Goal: Check status: Check status

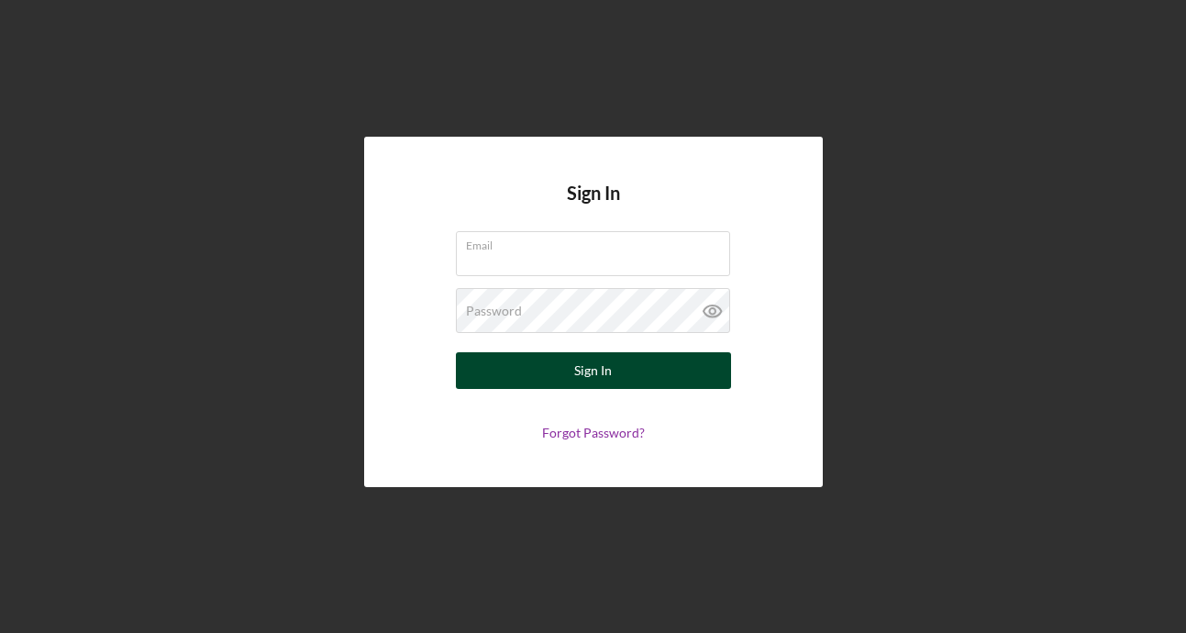
type input "[PERSON_NAME][EMAIL_ADDRESS][PERSON_NAME][DOMAIN_NAME]"
click at [478, 376] on button "Sign In" at bounding box center [593, 370] width 275 height 37
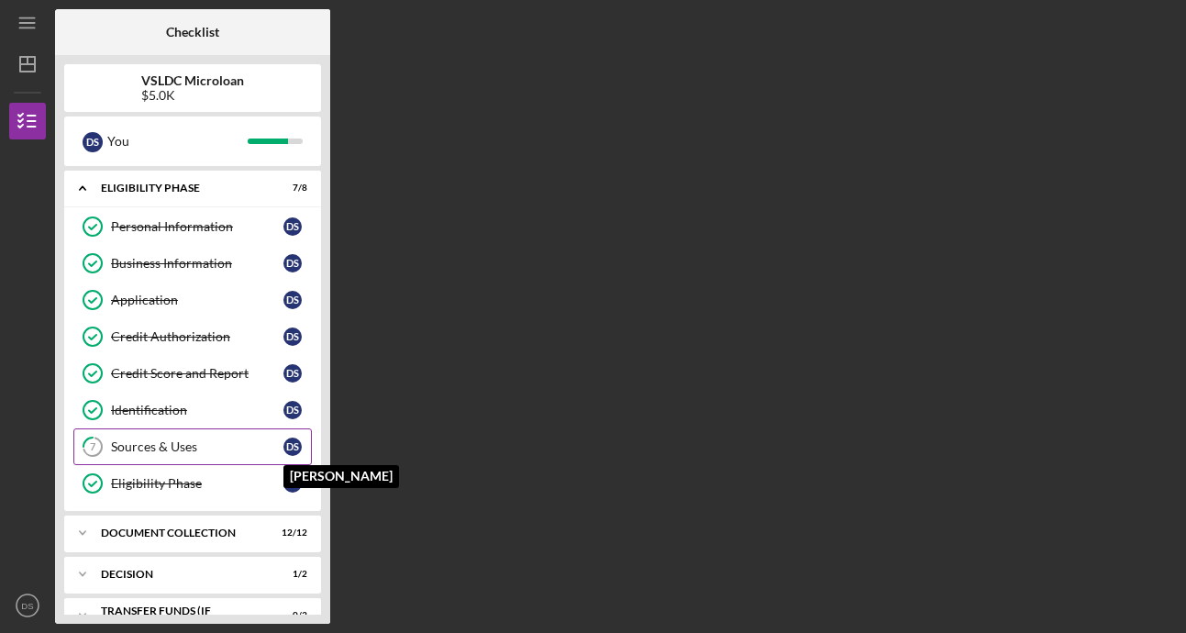
click at [289, 447] on div "D S" at bounding box center [292, 447] width 18 height 18
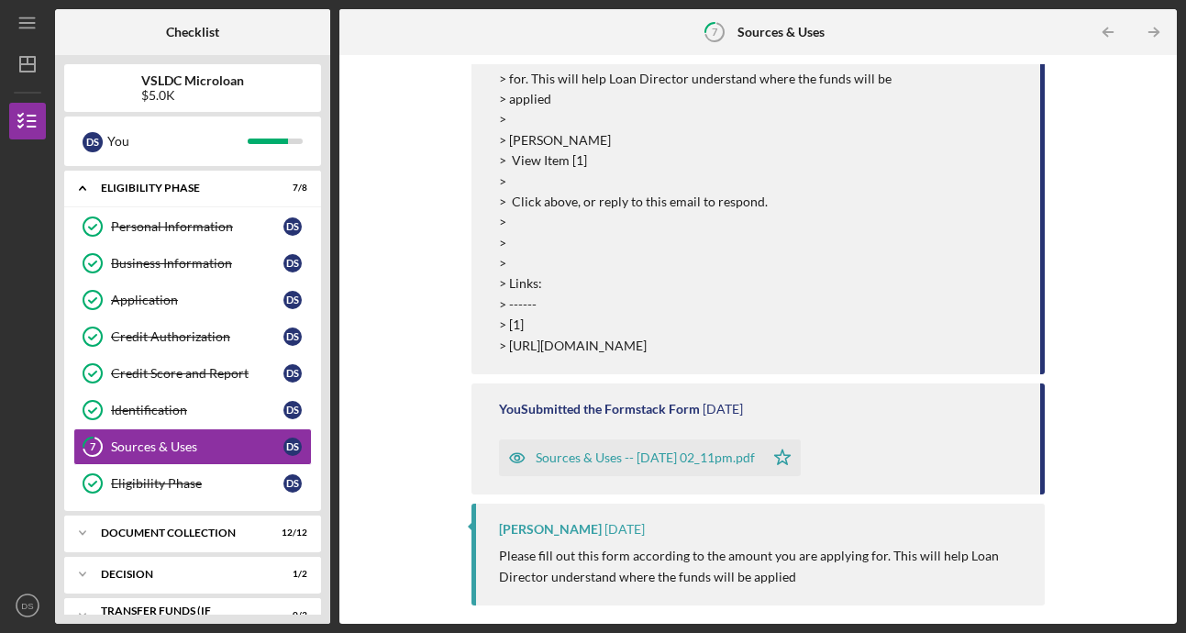
scroll to position [550, 0]
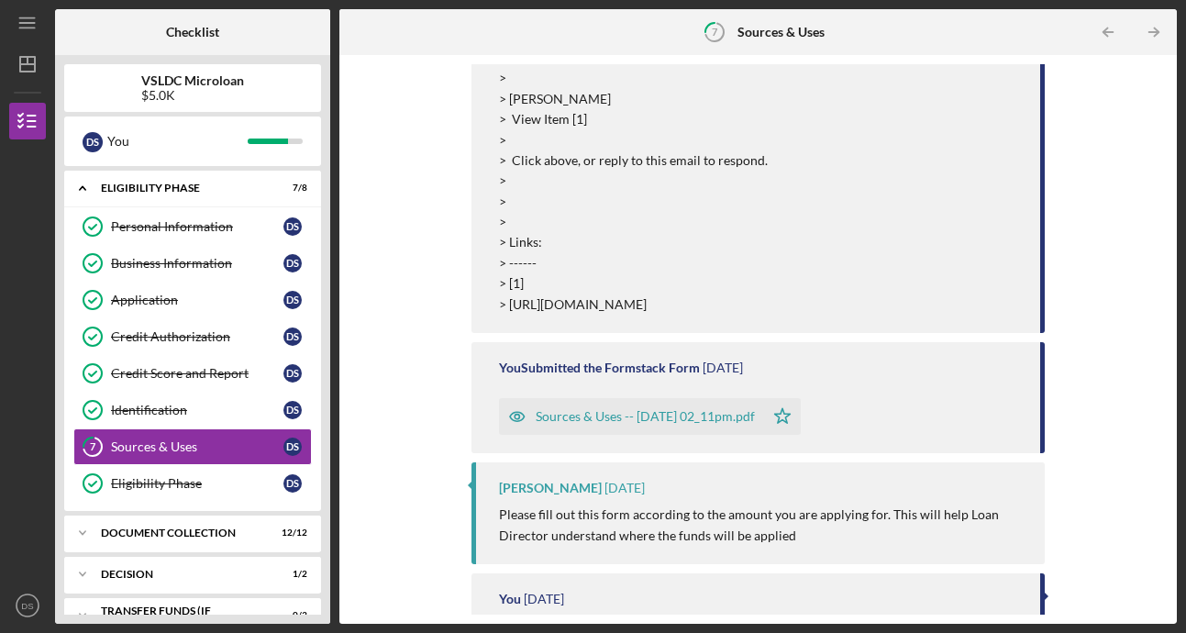
click at [644, 424] on div "Sources & Uses -- [DATE] 02_11pm.pdf" at bounding box center [645, 416] width 219 height 15
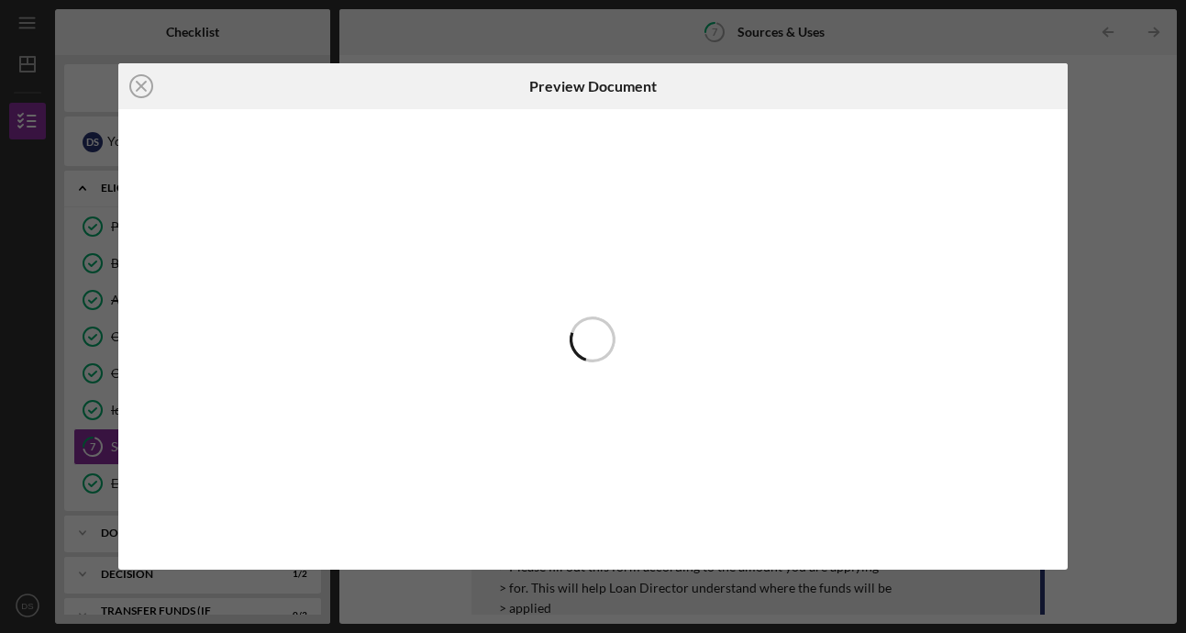
scroll to position [689, 0]
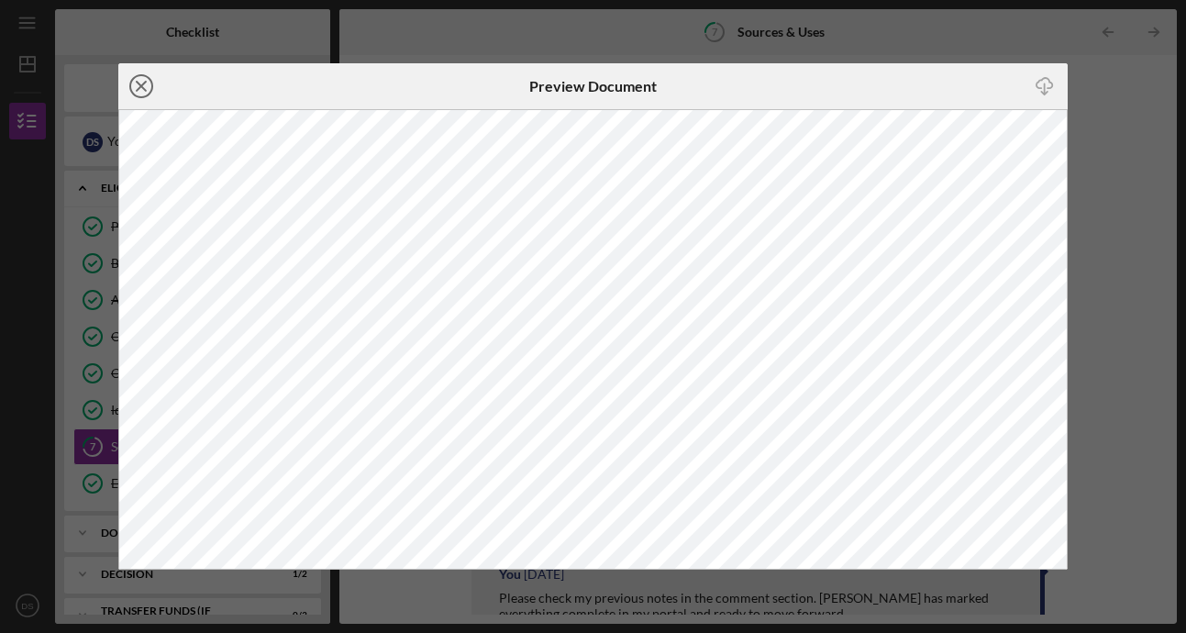
click at [143, 90] on icon "Icon/Close" at bounding box center [141, 86] width 46 height 46
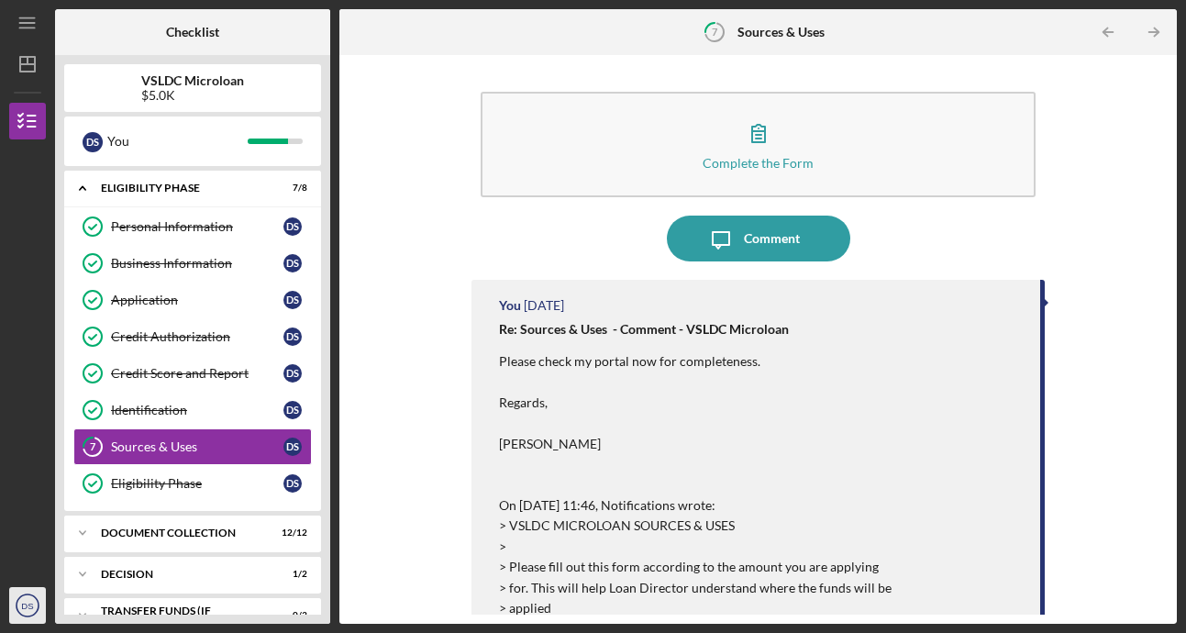
click at [29, 603] on text "DS" at bounding box center [27, 606] width 12 height 10
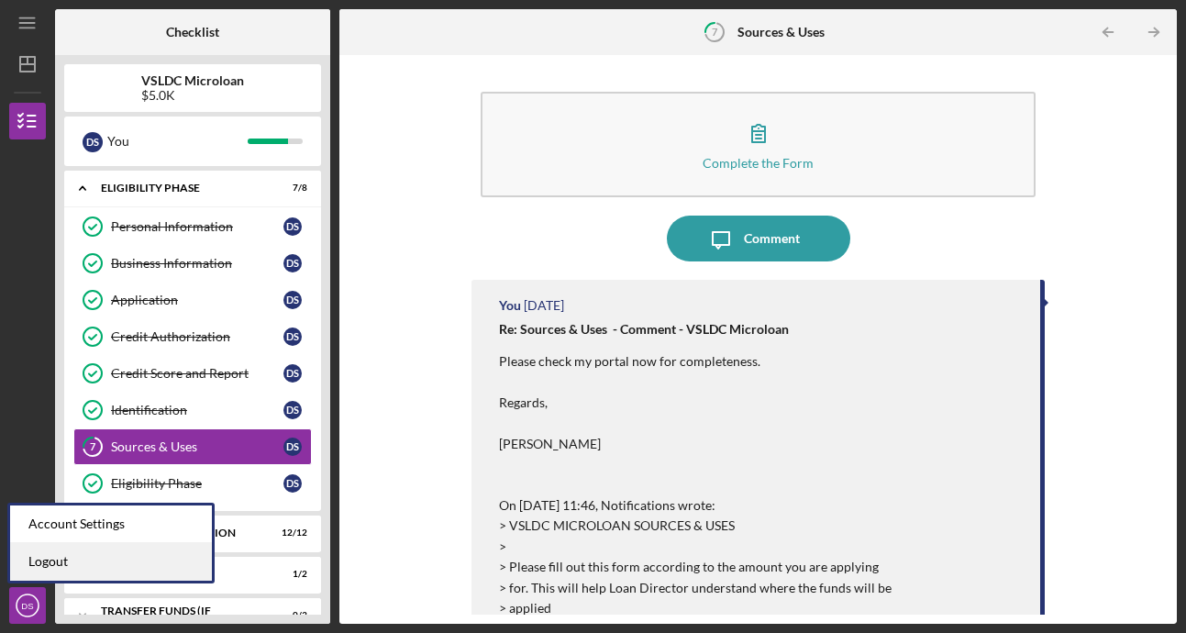
click at [48, 557] on link "Logout" at bounding box center [111, 562] width 202 height 38
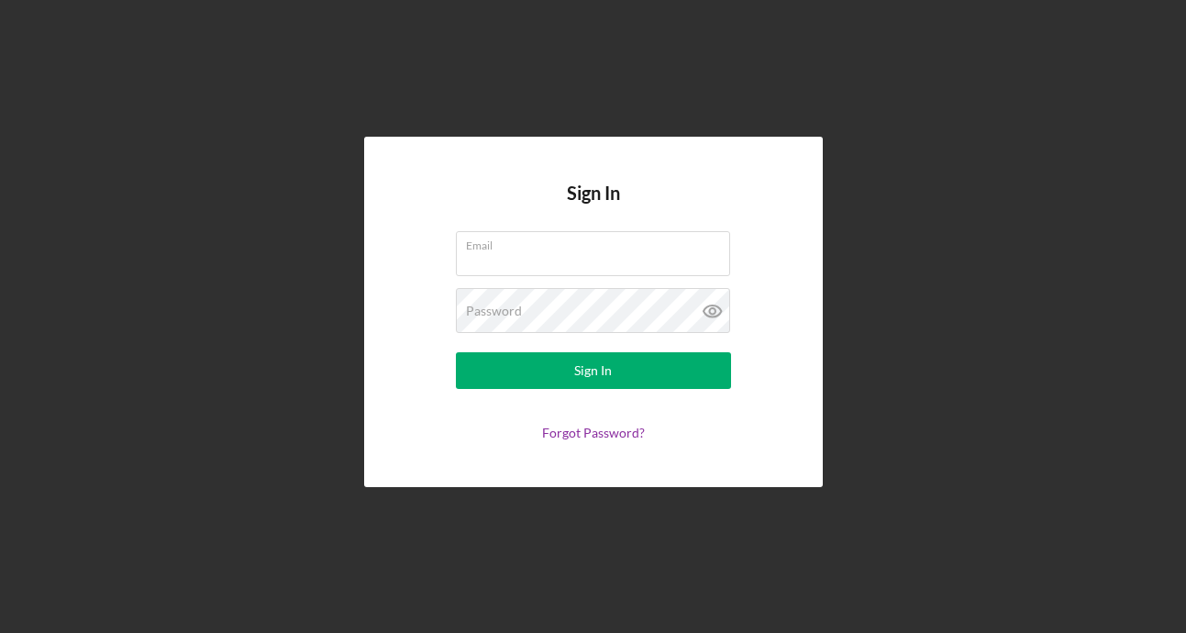
type input "[PERSON_NAME][EMAIL_ADDRESS][PERSON_NAME][DOMAIN_NAME]"
